Goal: Communication & Community: Answer question/provide support

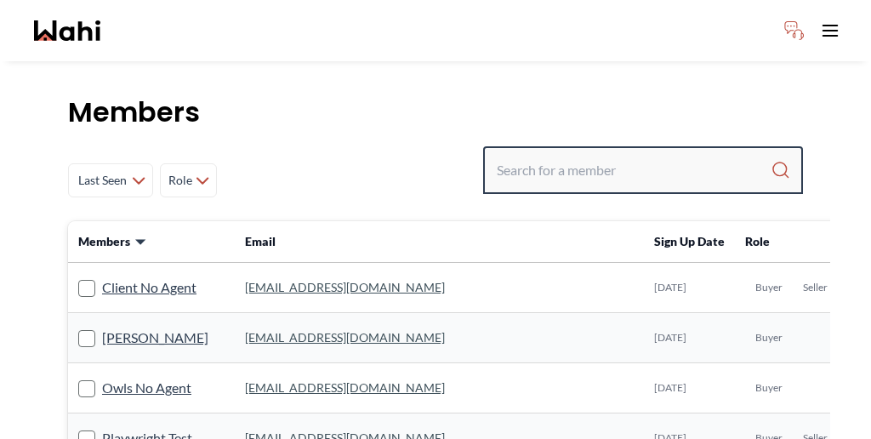
click at [651, 155] on input "Search input" at bounding box center [634, 170] width 274 height 31
paste input "henriquez.milton0071@gmail.com"
type input "henriquez.milton0071@gmail.com"
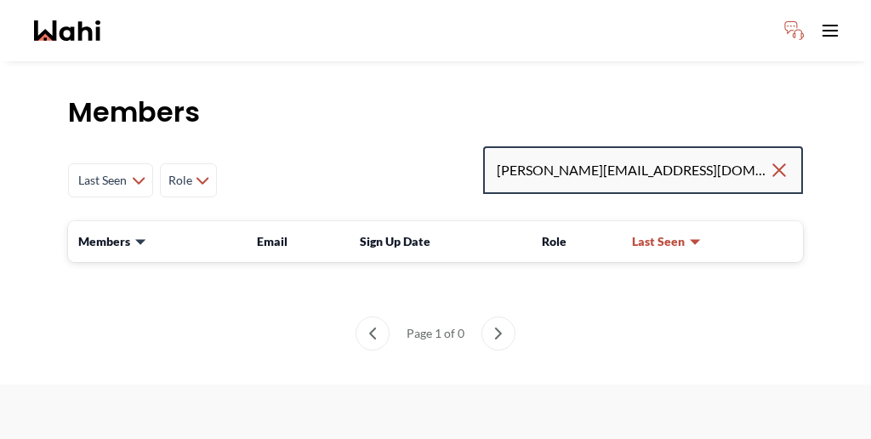
drag, startPoint x: 750, startPoint y: 126, endPoint x: 564, endPoint y: 122, distance: 186.3
click at [565, 146] on div "Last Seen Less day than 1 day ago 1 day ago - 3 days ago 3 days ago - 1 week ag…" at bounding box center [435, 180] width 735 height 68
click at [659, 155] on input "Search input" at bounding box center [634, 170] width 274 height 31
paste input "Milton Henriquez"
type input "Milton Henriquez"
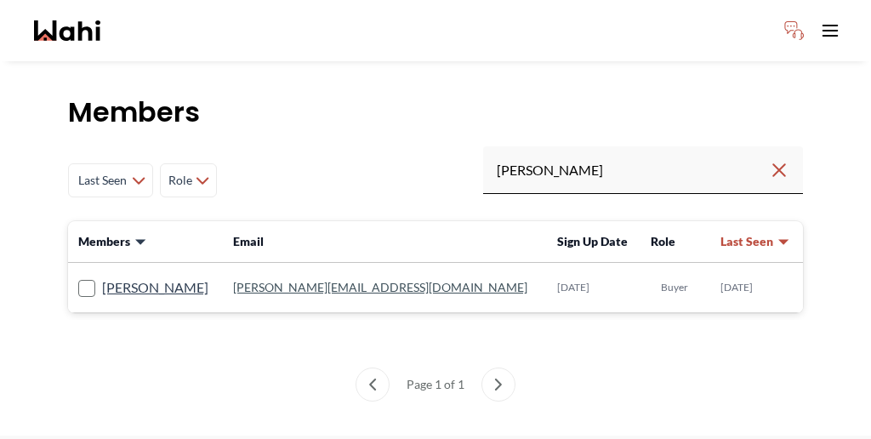
click at [133, 276] on label "Milton Henriquez" at bounding box center [143, 287] width 130 height 22
click at [78, 276] on input "Milton Henriquez" at bounding box center [78, 281] width 0 height 11
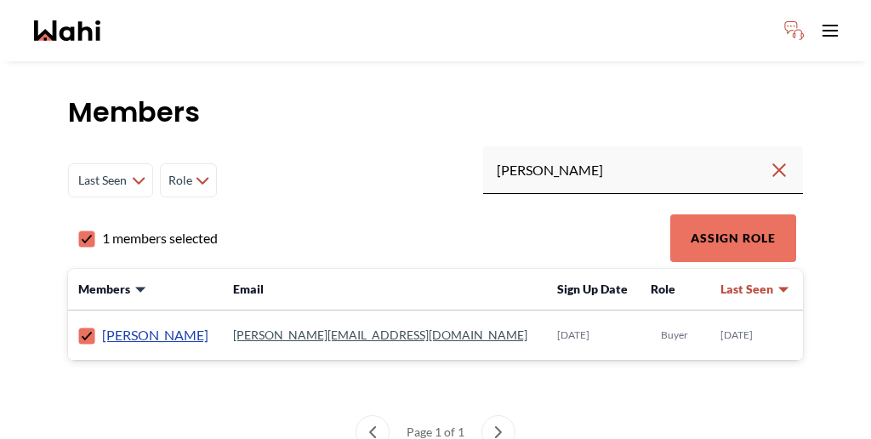
click at [130, 324] on link "Milton Henriquez" at bounding box center [155, 335] width 106 height 22
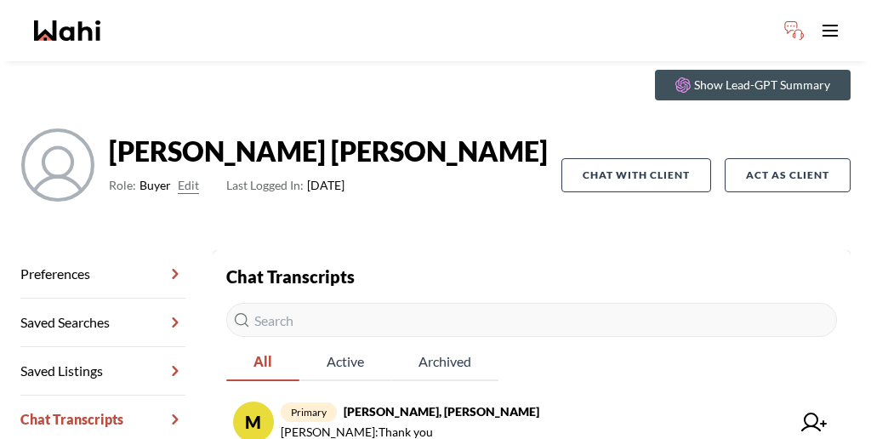
scroll to position [82, 0]
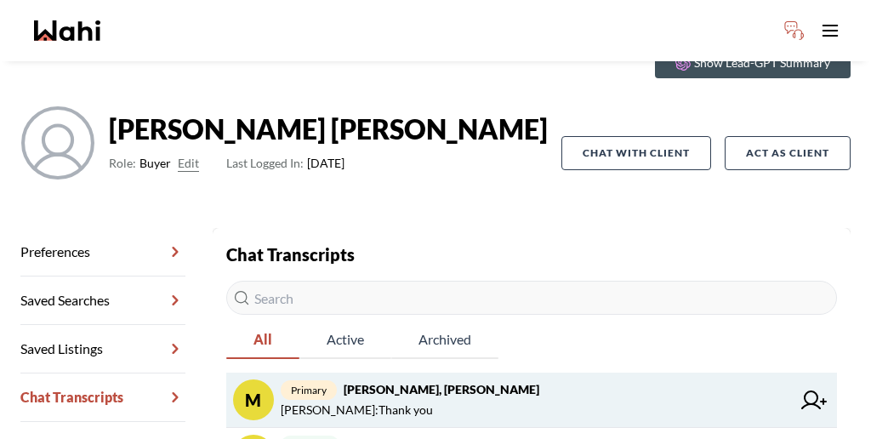
click at [380, 382] on strong "Milton Henriquez, Faraz" at bounding box center [442, 389] width 196 height 14
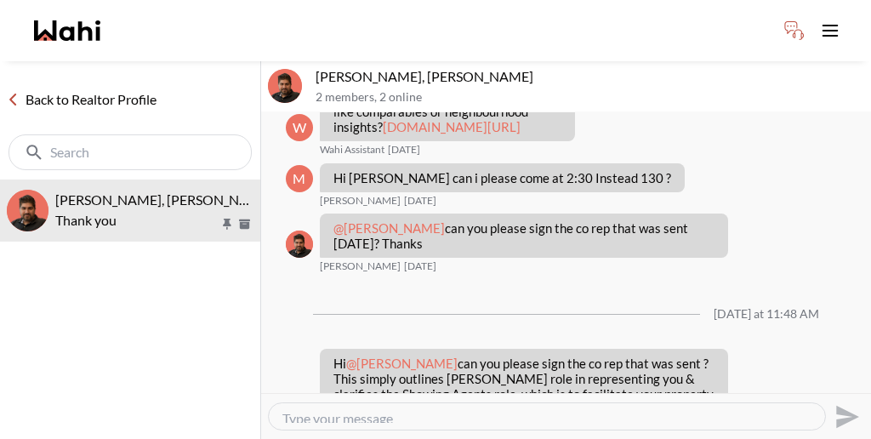
scroll to position [669, 0]
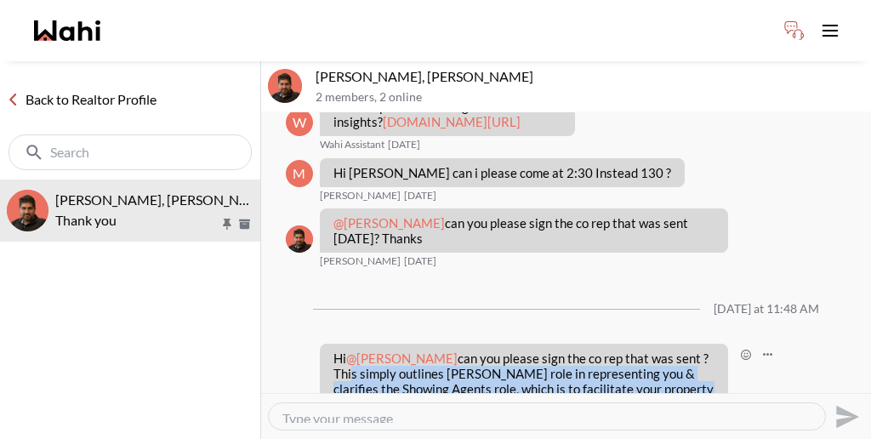
drag, startPoint x: 613, startPoint y: 136, endPoint x: 713, endPoint y: 160, distance: 102.3
click at [714, 350] on p "Hi @Milton Henriquez can you please sign the co rep that was sent ? This simply…" at bounding box center [523, 388] width 381 height 77
click at [713, 350] on p "Hi @Milton Henriquez can you please sign the co rep that was sent ? This simply…" at bounding box center [523, 388] width 381 height 77
drag, startPoint x: 713, startPoint y: 160, endPoint x: 608, endPoint y: 138, distance: 106.9
click at [608, 350] on p "Hi @Milton Henriquez can you please sign the co rep that was sent ? This simply…" at bounding box center [523, 388] width 381 height 77
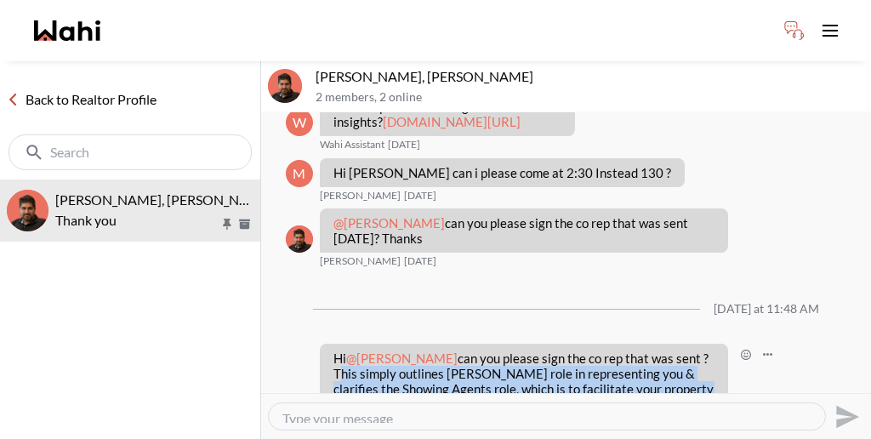
copy p "This simply outlines Wahi's role in representing you & clarifies the Showing Ag…"
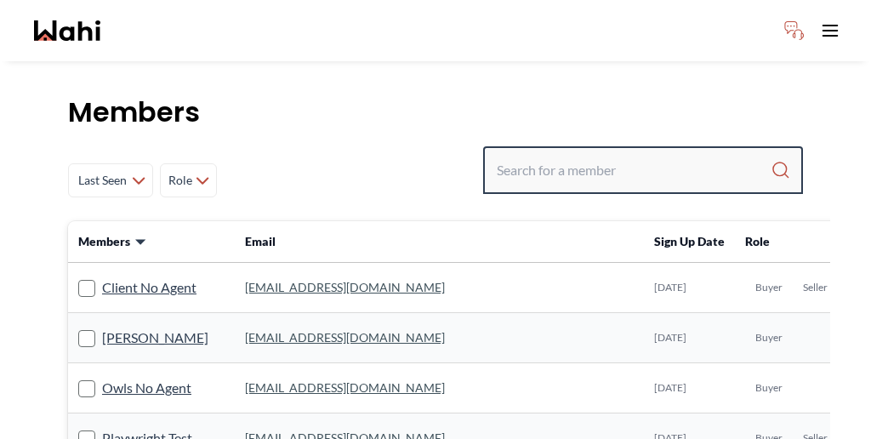
click at [632, 155] on input "Search input" at bounding box center [634, 170] width 274 height 31
type input "[PERSON_NAME]"
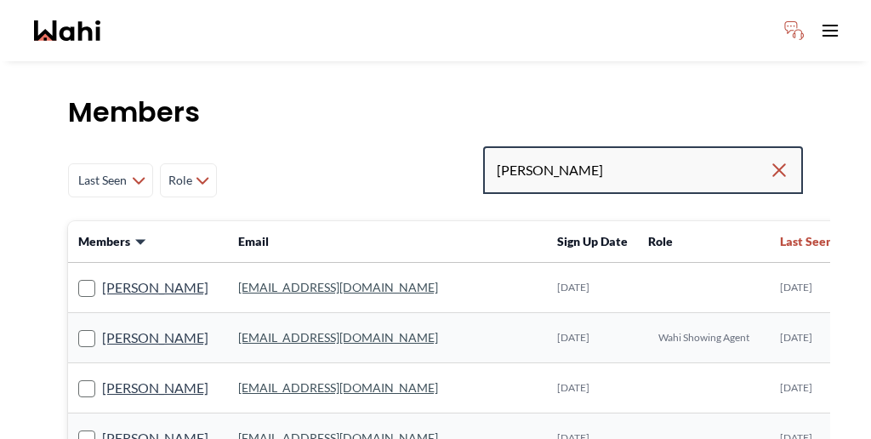
click at [697, 155] on input "[PERSON_NAME]" at bounding box center [633, 170] width 272 height 31
type input "[PERSON_NAME]"
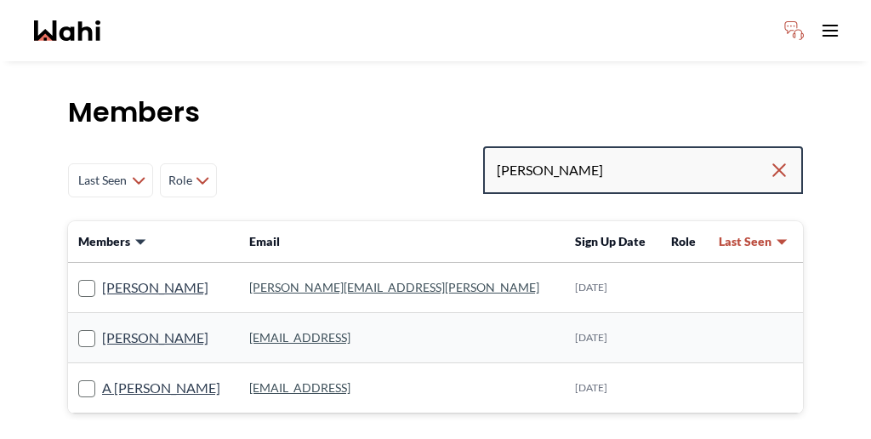
click at [656, 155] on input "[PERSON_NAME]" at bounding box center [633, 170] width 272 height 31
type input "[PERSON_NAME]"
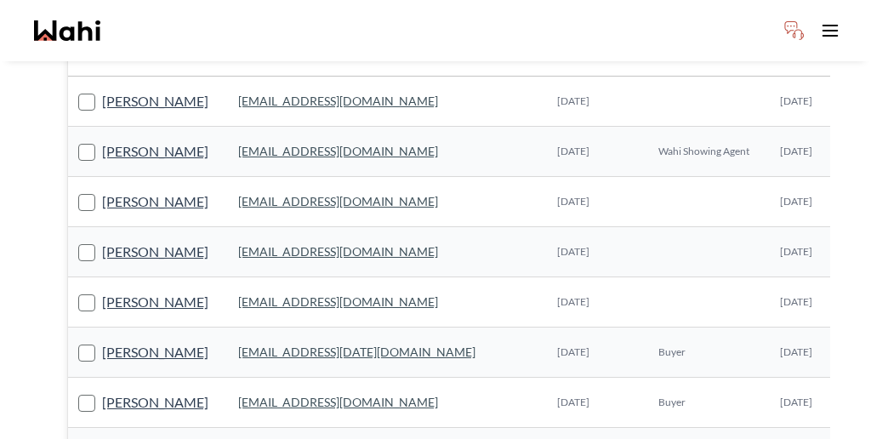
scroll to position [199, 0]
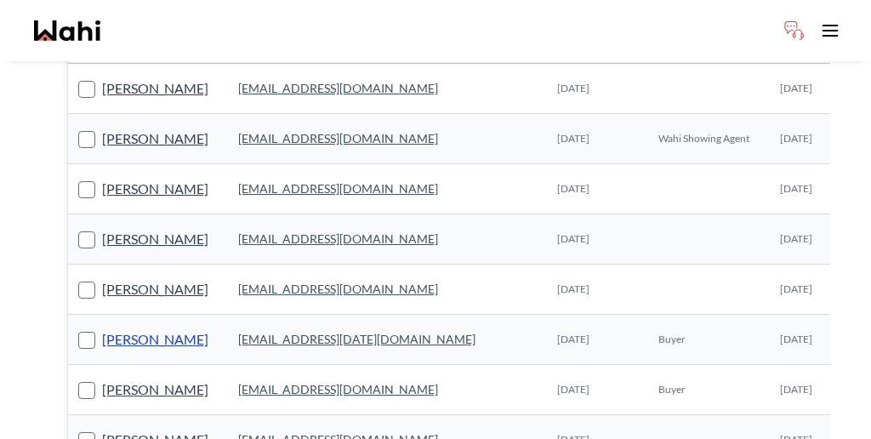
click at [117, 328] on link "[PERSON_NAME]" at bounding box center [155, 339] width 106 height 22
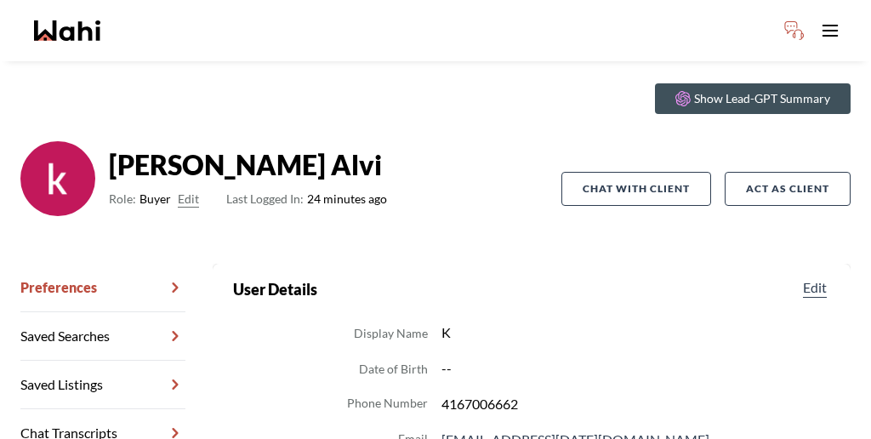
click at [87, 409] on link "Chat Transcripts" at bounding box center [102, 433] width 165 height 48
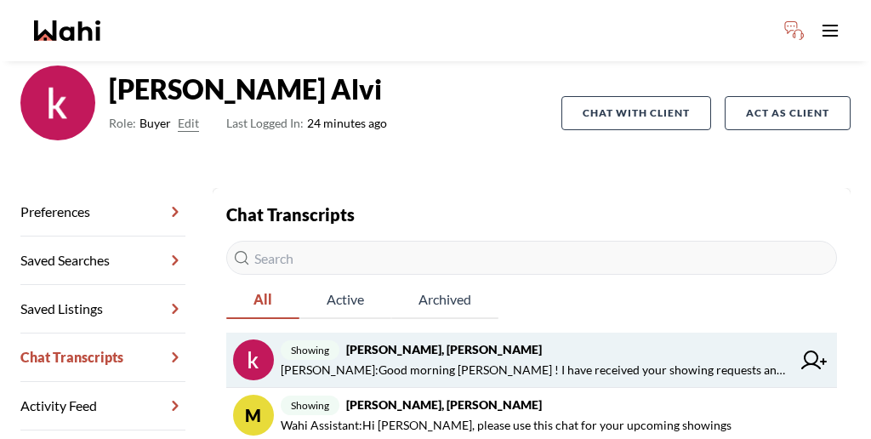
scroll to position [157, 0]
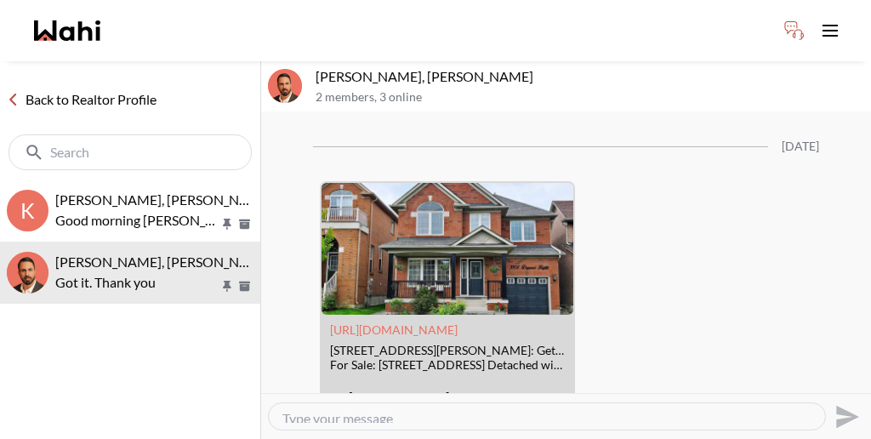
scroll to position [2107, 0]
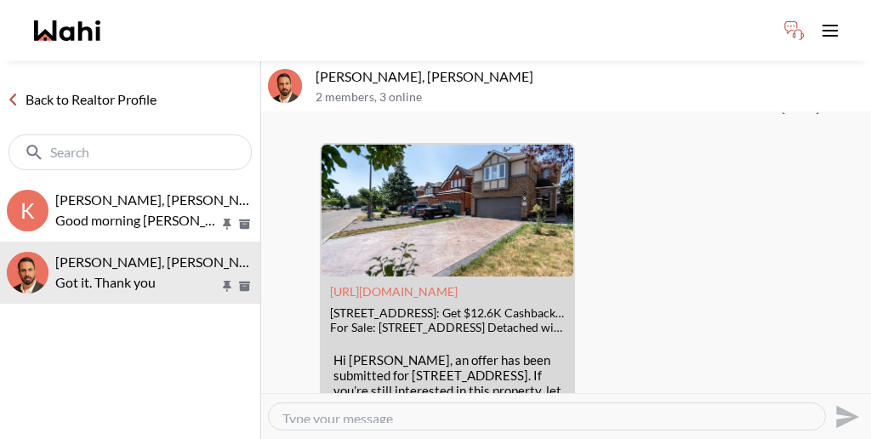
click at [392, 410] on textarea "Type your message" at bounding box center [546, 416] width 529 height 13
paste textarea "I have just sent you a co-representation agreement to review and sign. This doc…"
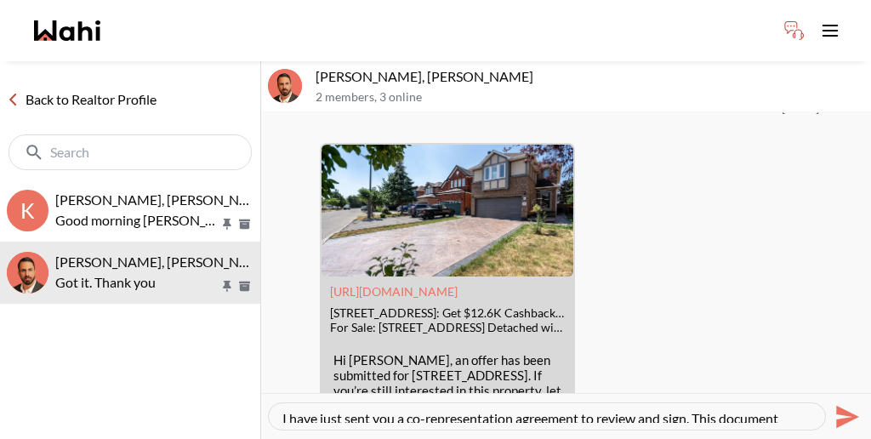
click at [282, 410] on textarea "I have just sent you a co-representation agreement to review and sign. This doc…" at bounding box center [546, 416] width 529 height 13
type textarea "Good morning, I have just sent you a co-representation agreement to review and …"
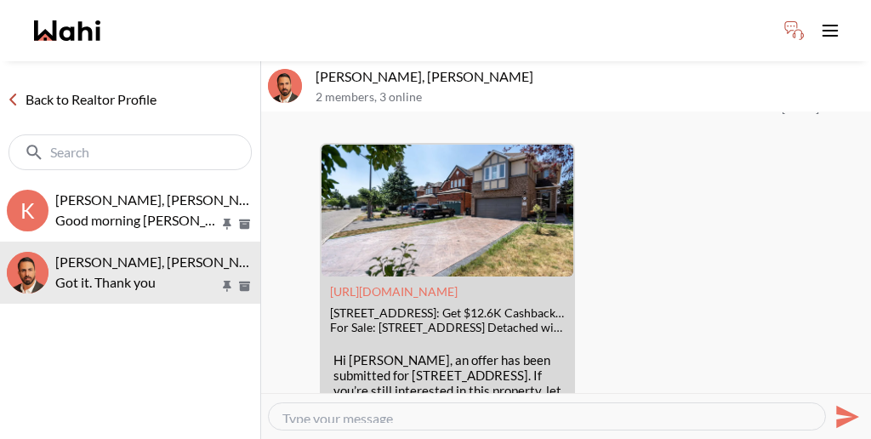
scroll to position [2234, 0]
